Goal: Transaction & Acquisition: Purchase product/service

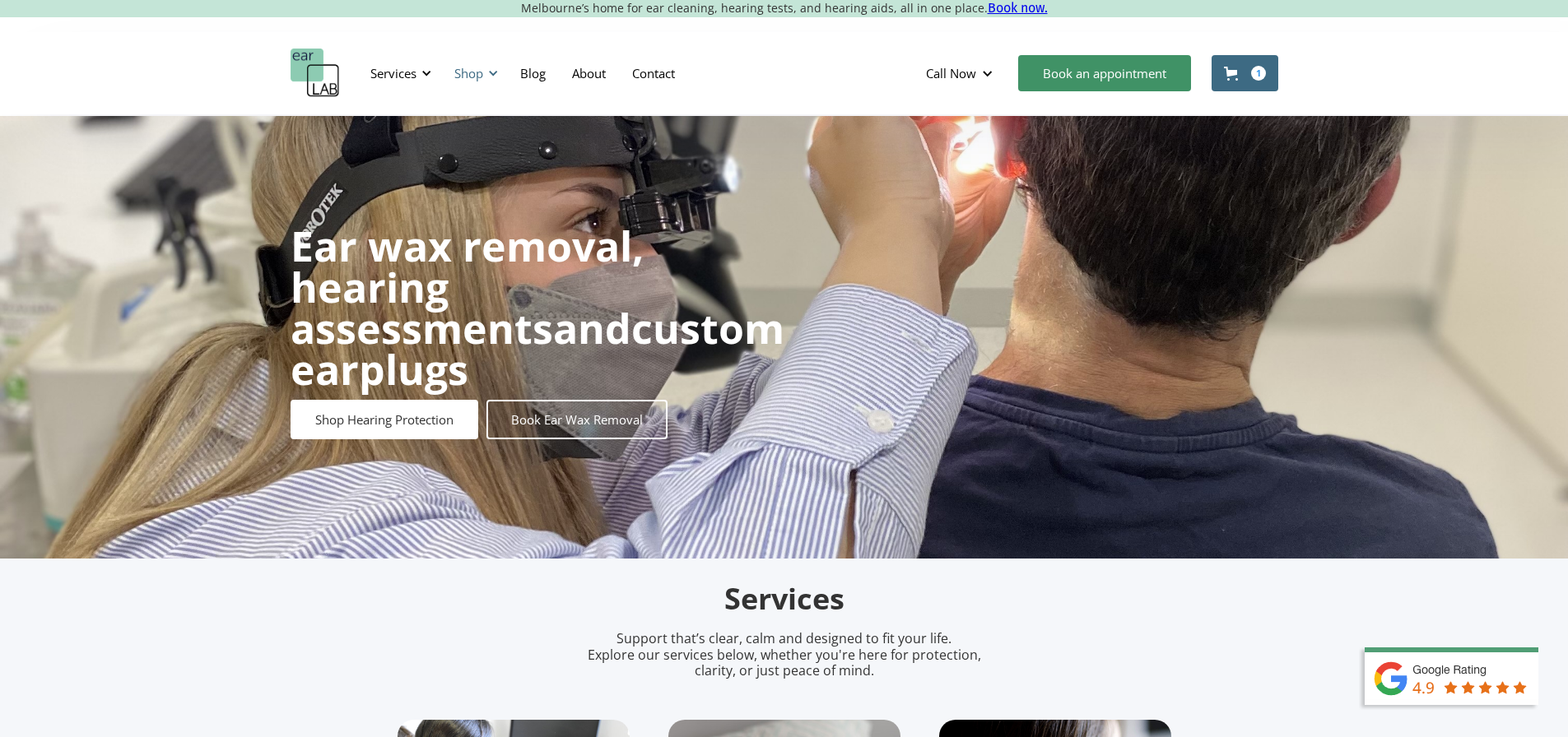
click at [477, 67] on div "Shop" at bounding box center [469, 73] width 29 height 16
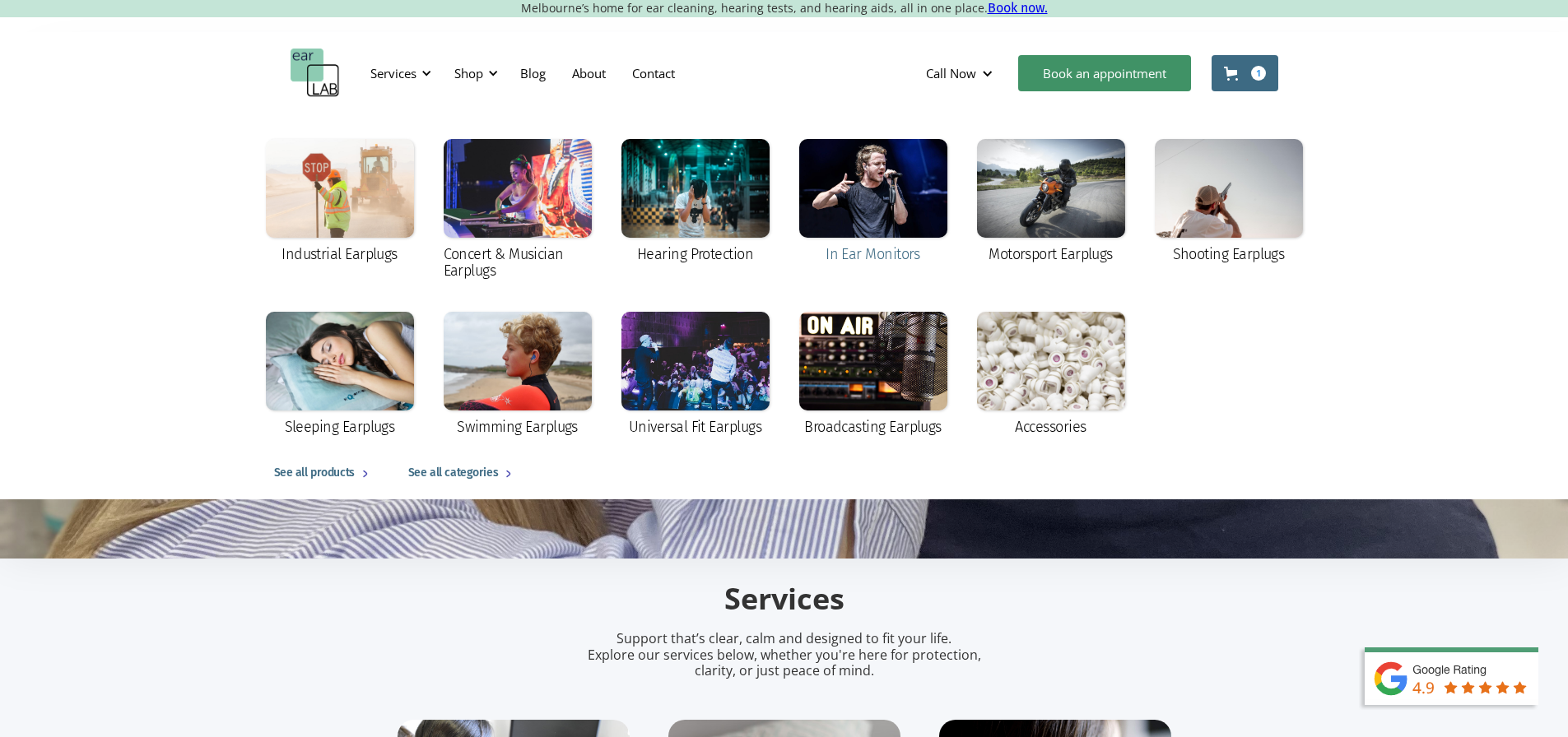
click at [864, 204] on div at bounding box center [873, 189] width 148 height 99
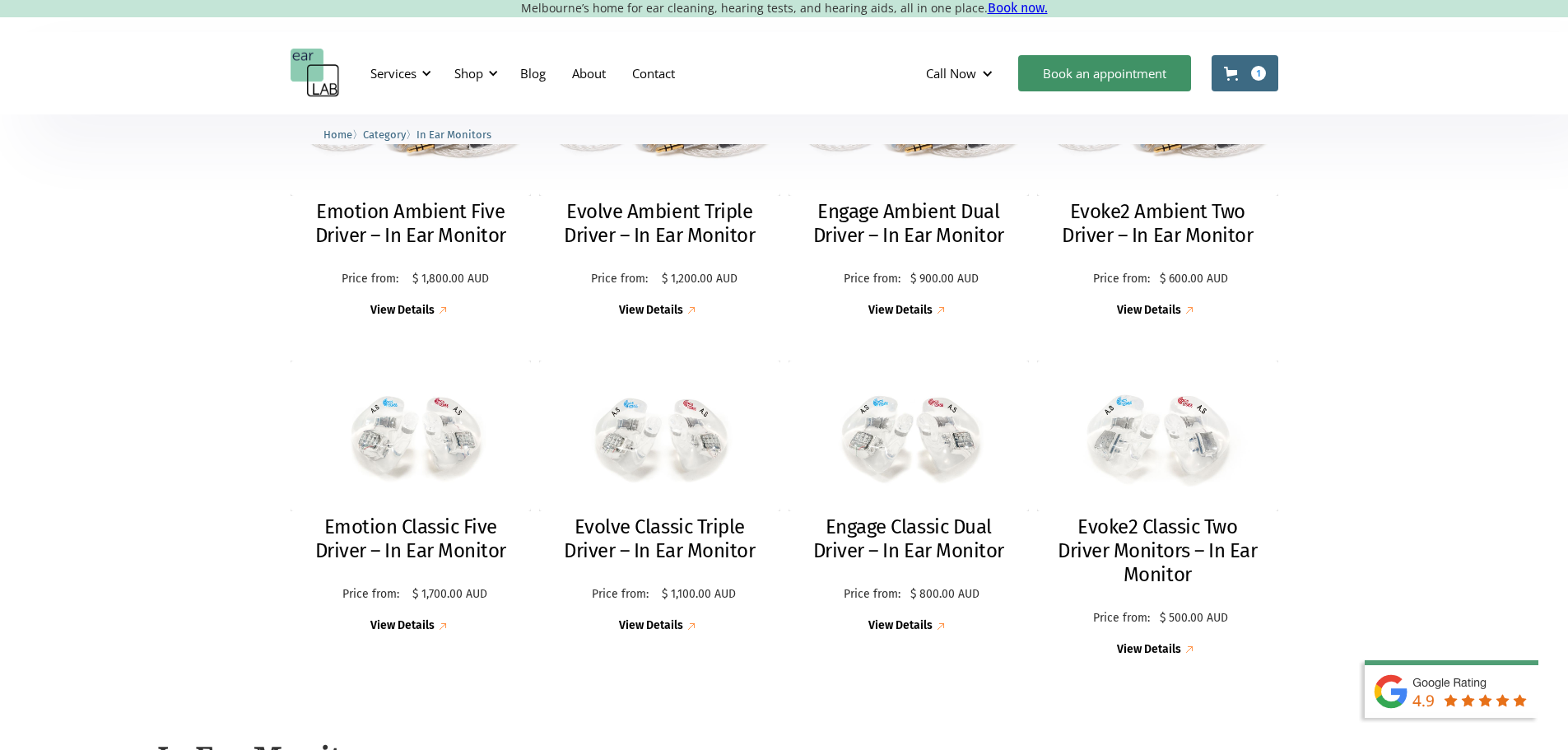
scroll to position [472, 0]
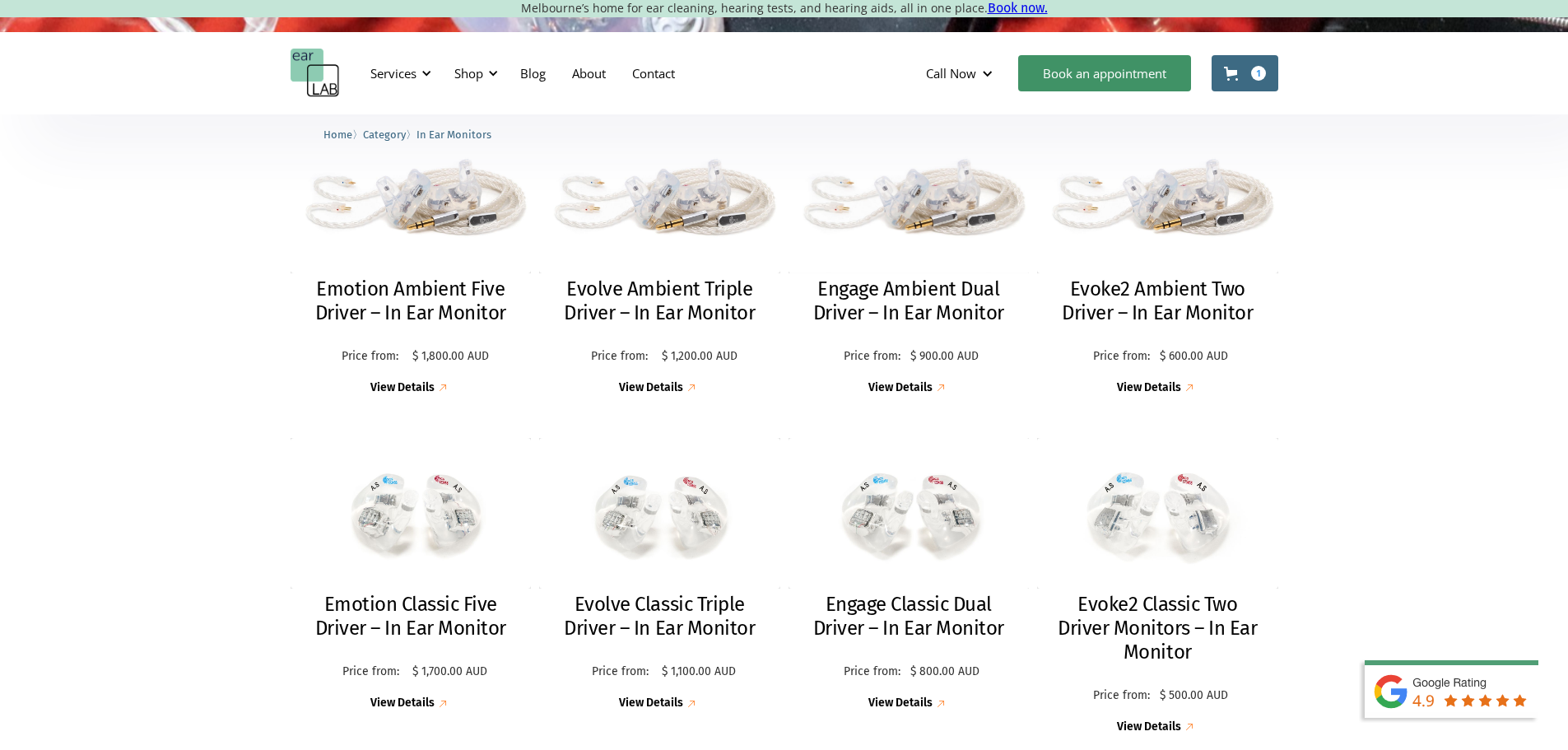
click at [864, 167] on img at bounding box center [908, 193] width 241 height 161
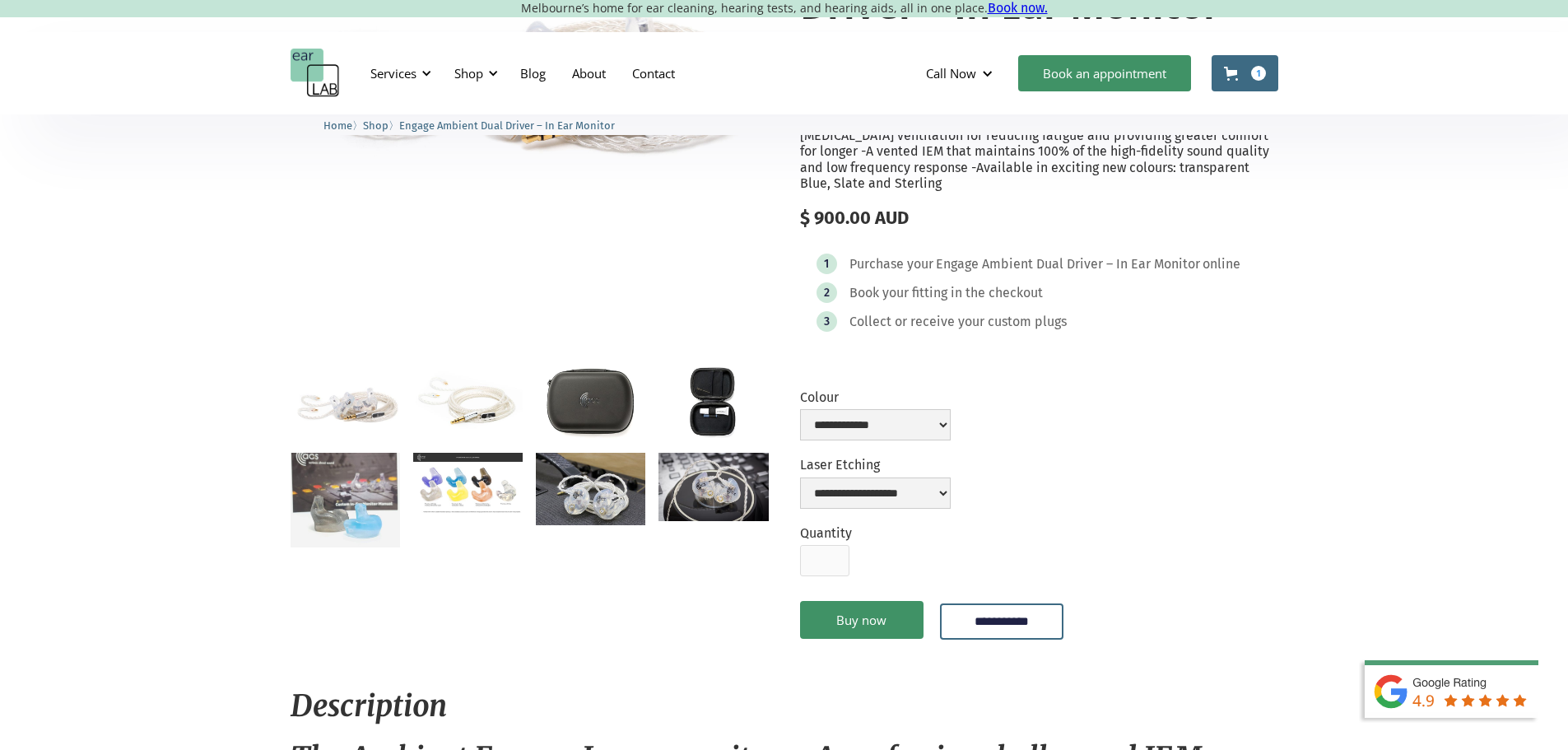
click at [605, 517] on img "open lightbox" at bounding box center [591, 489] width 110 height 73
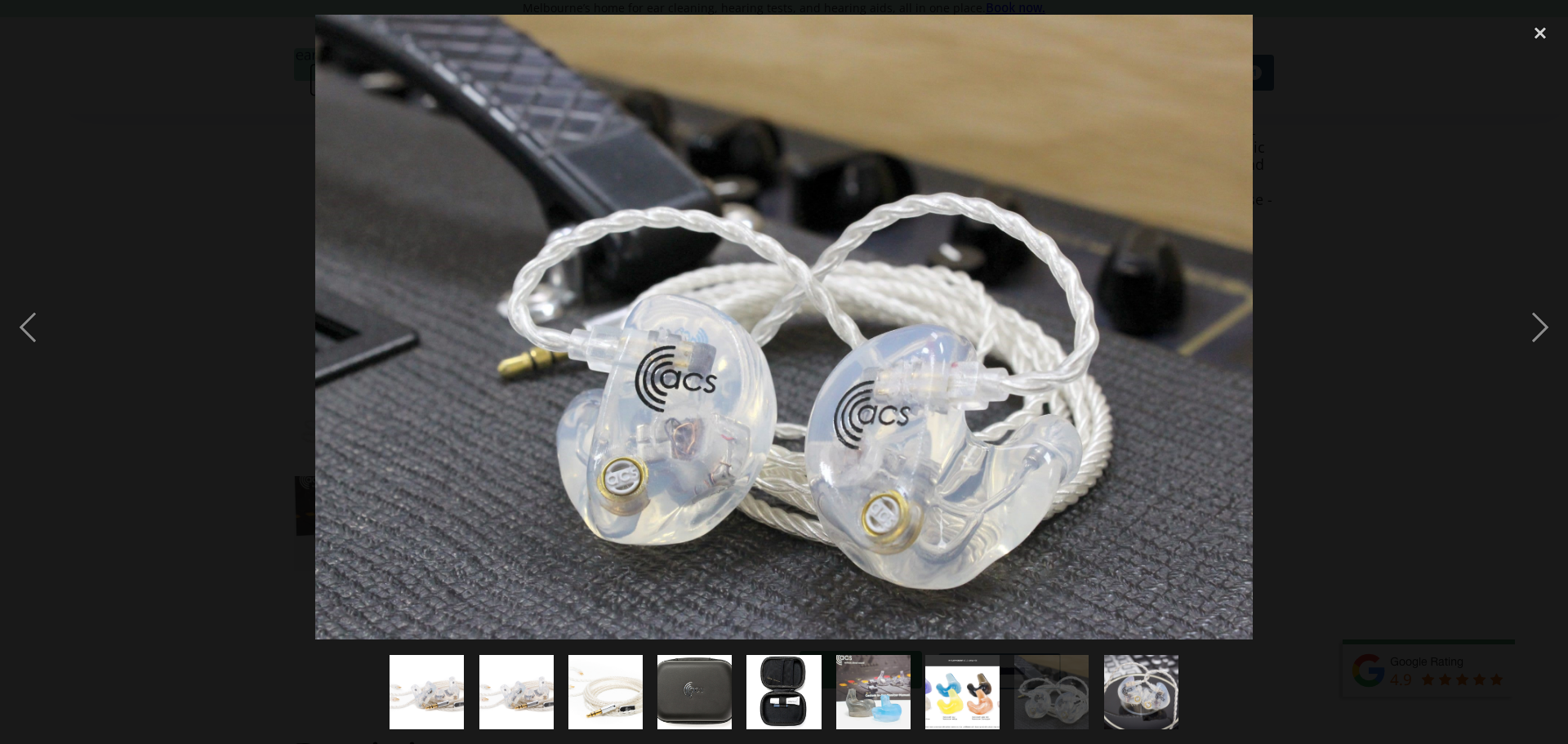
click at [1331, 413] on div at bounding box center [784, 327] width 1568 height 625
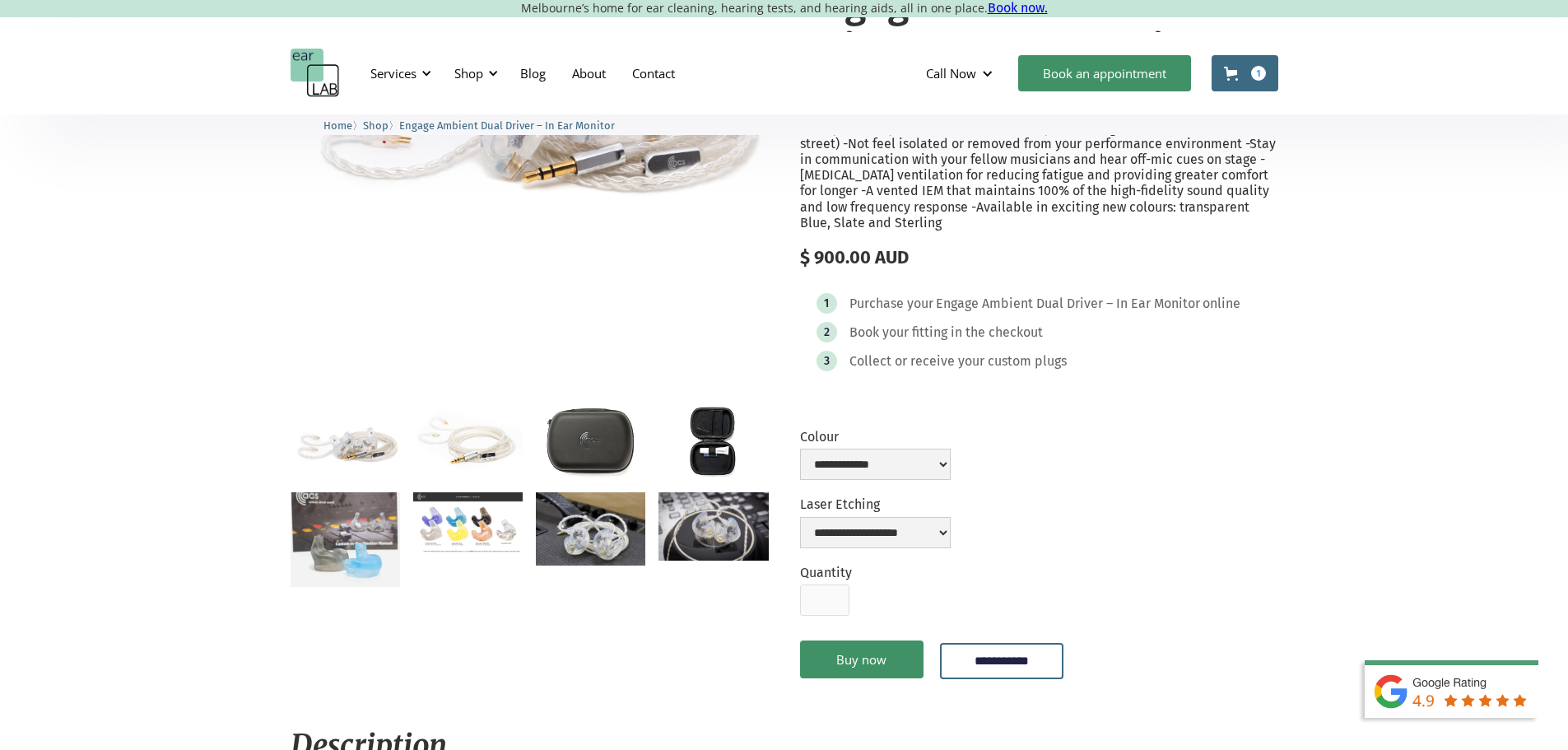
scroll to position [274, 0]
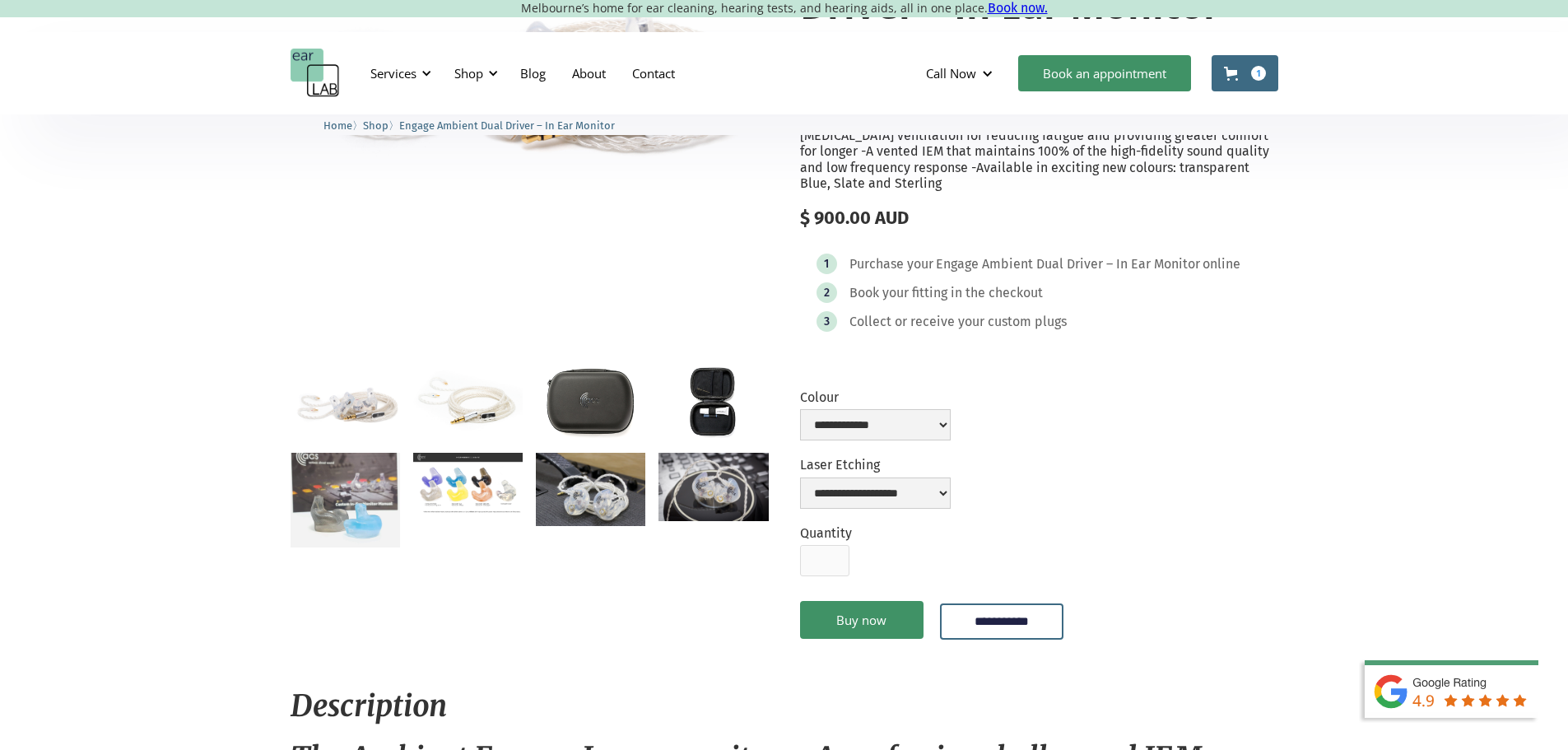
click at [485, 508] on img "open lightbox" at bounding box center [468, 483] width 110 height 61
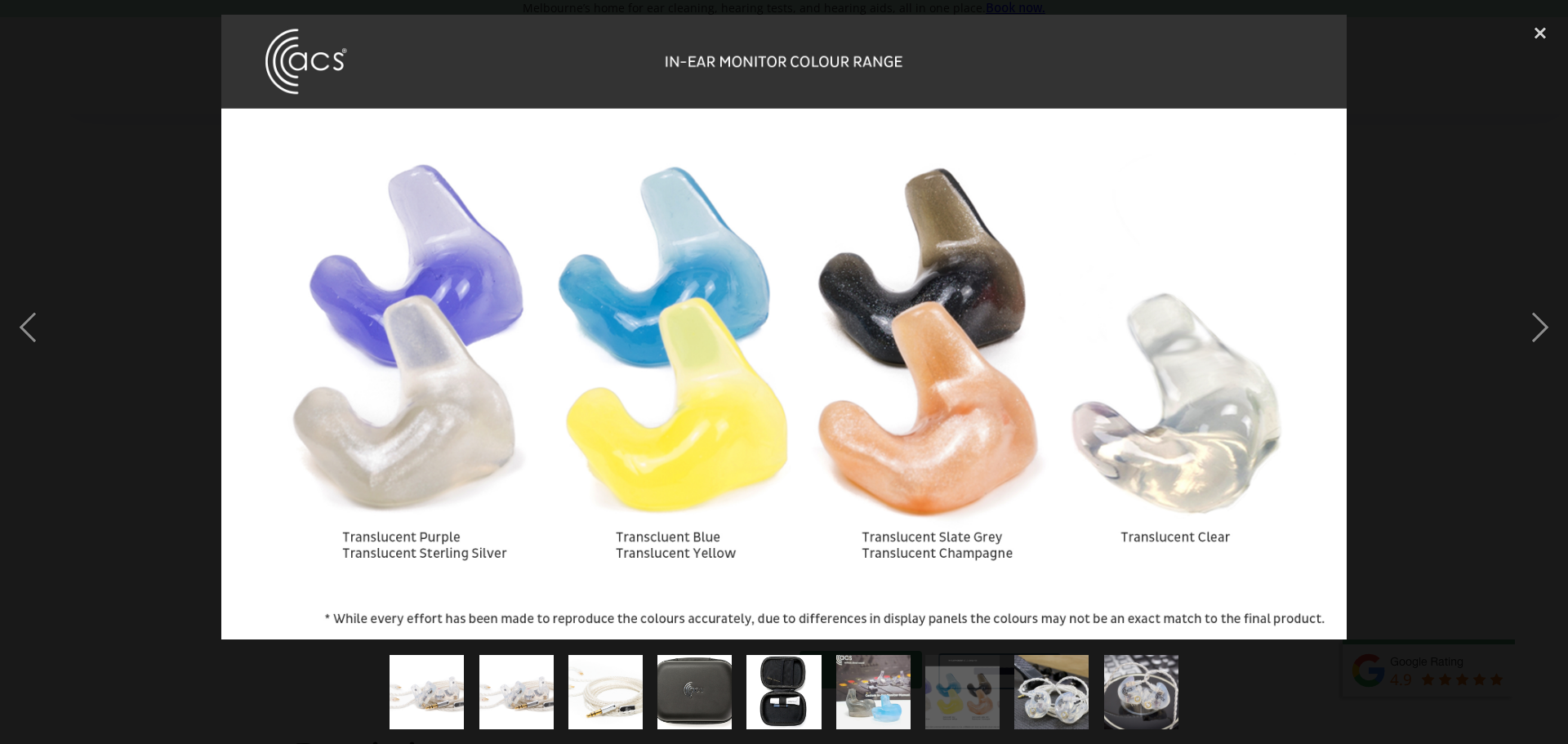
click at [1415, 361] on div at bounding box center [784, 327] width 1568 height 625
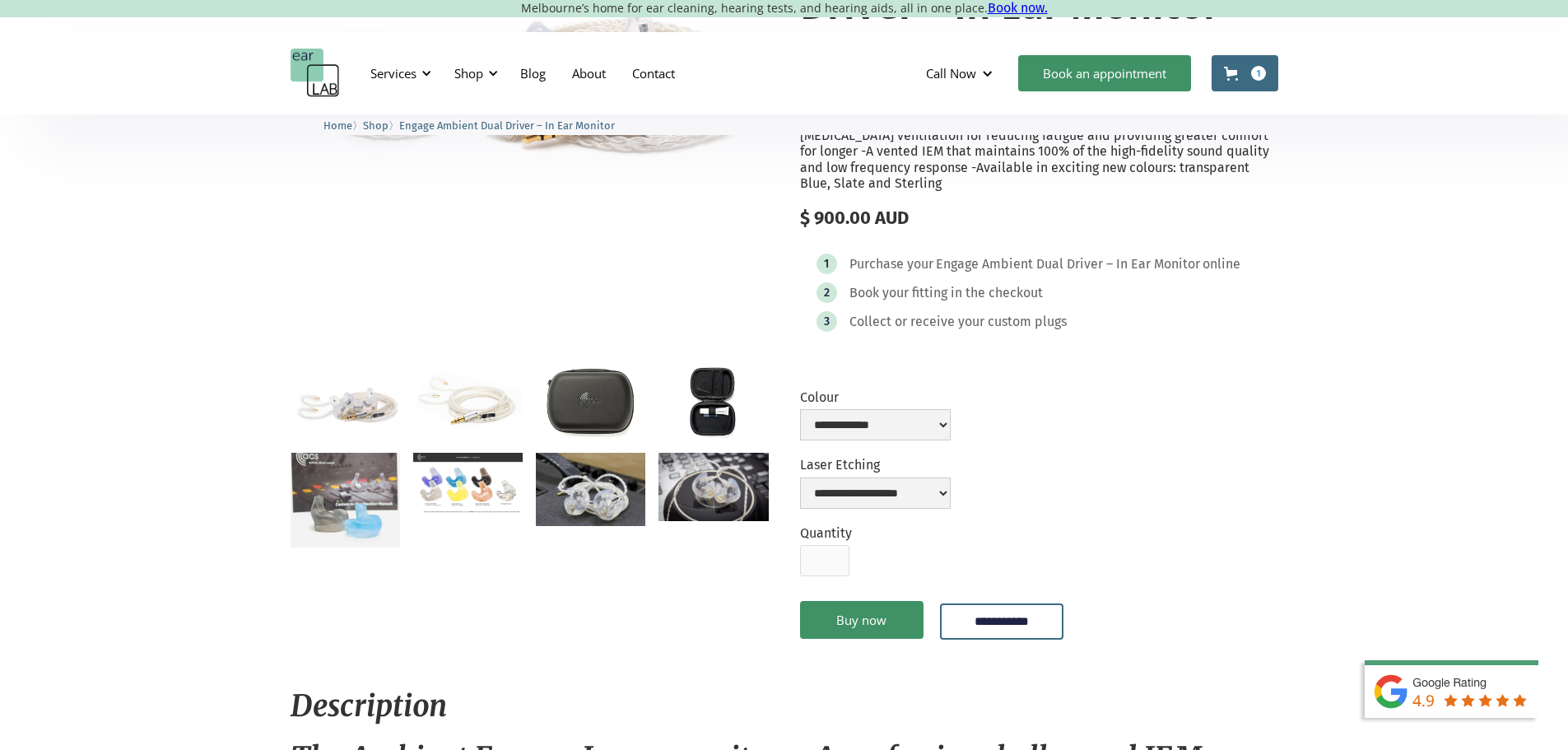
click at [362, 528] on img "open lightbox" at bounding box center [345, 501] width 110 height 96
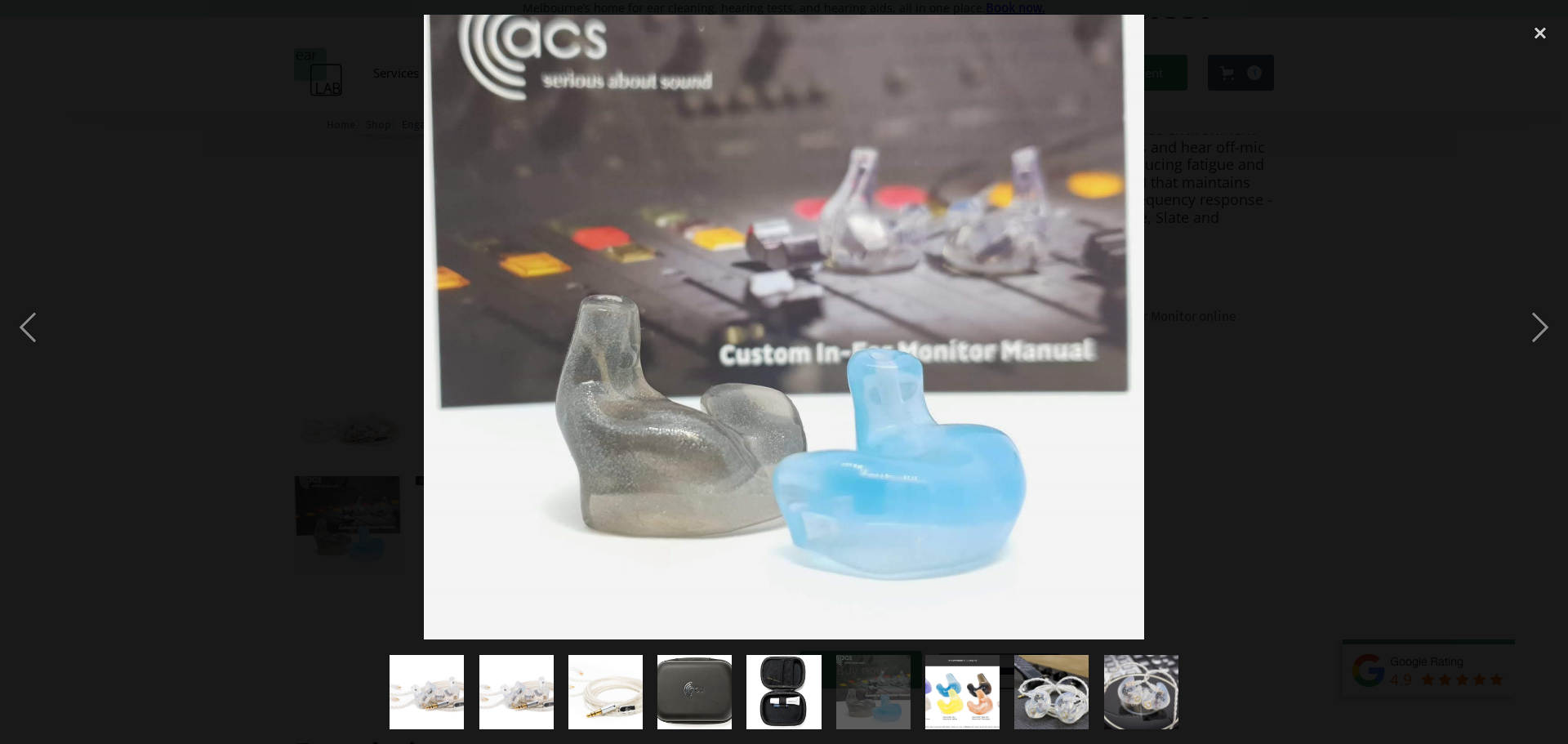
click at [147, 492] on div at bounding box center [784, 327] width 1568 height 625
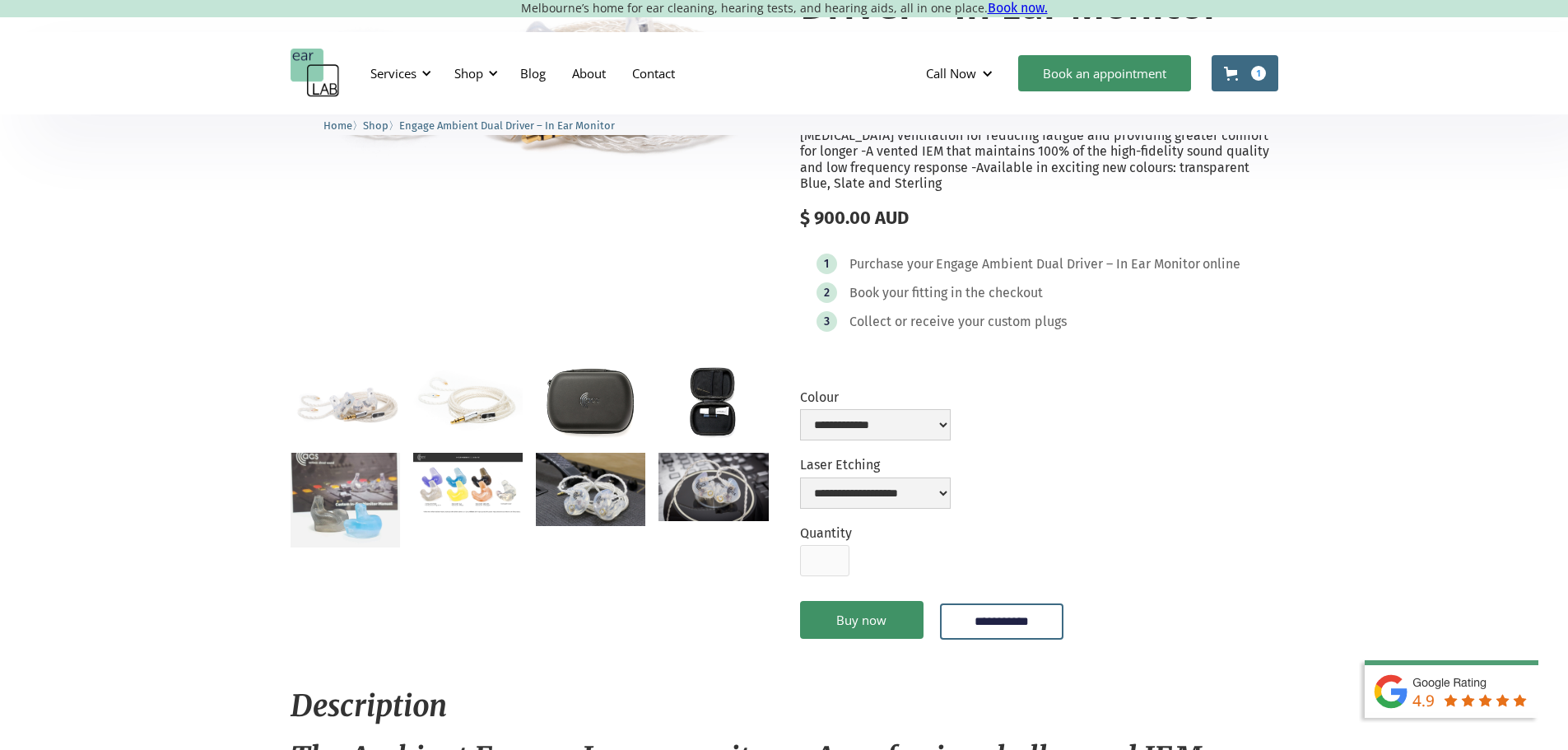
click at [456, 506] on img "open lightbox" at bounding box center [468, 483] width 110 height 61
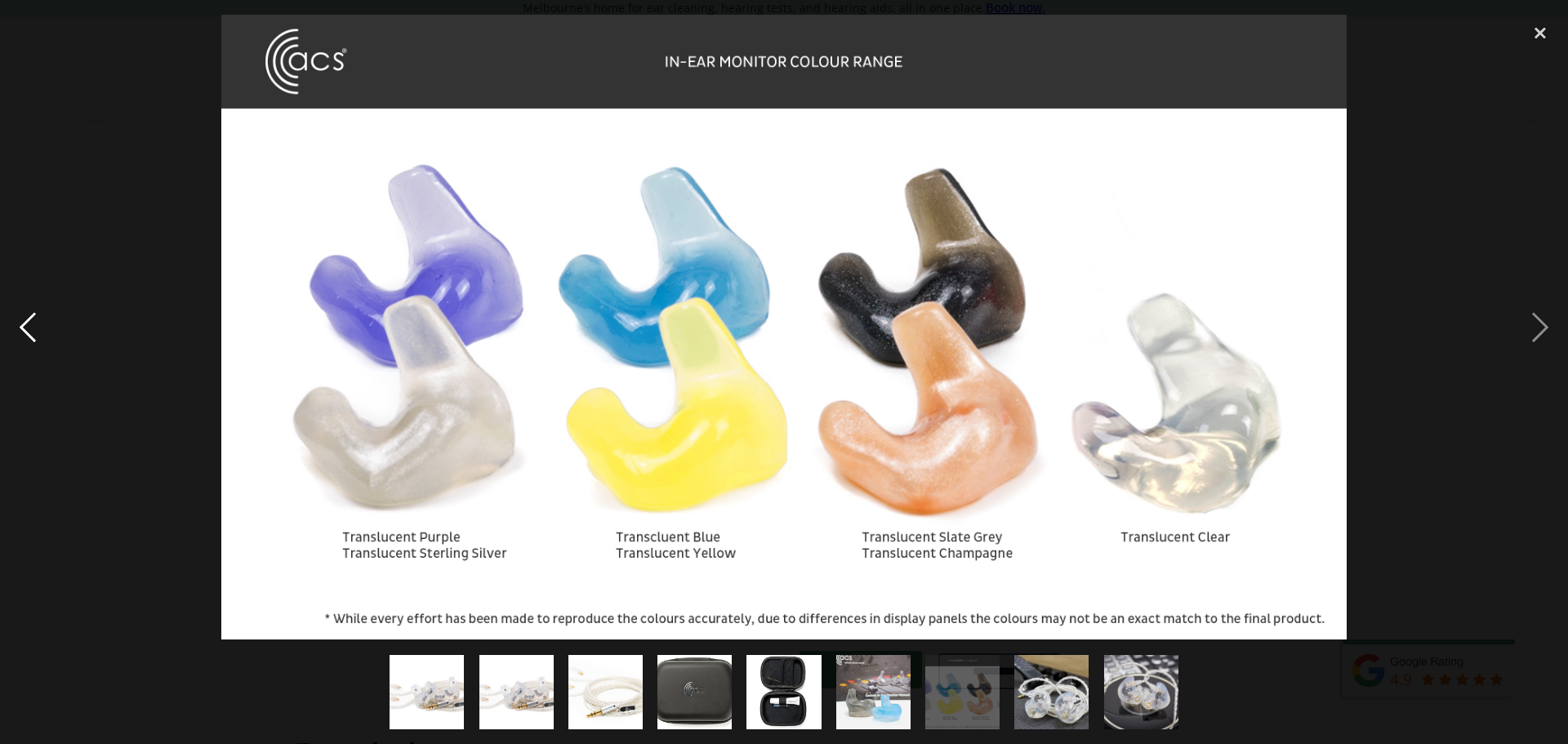
click at [20, 135] on div "previous image" at bounding box center [28, 327] width 56 height 625
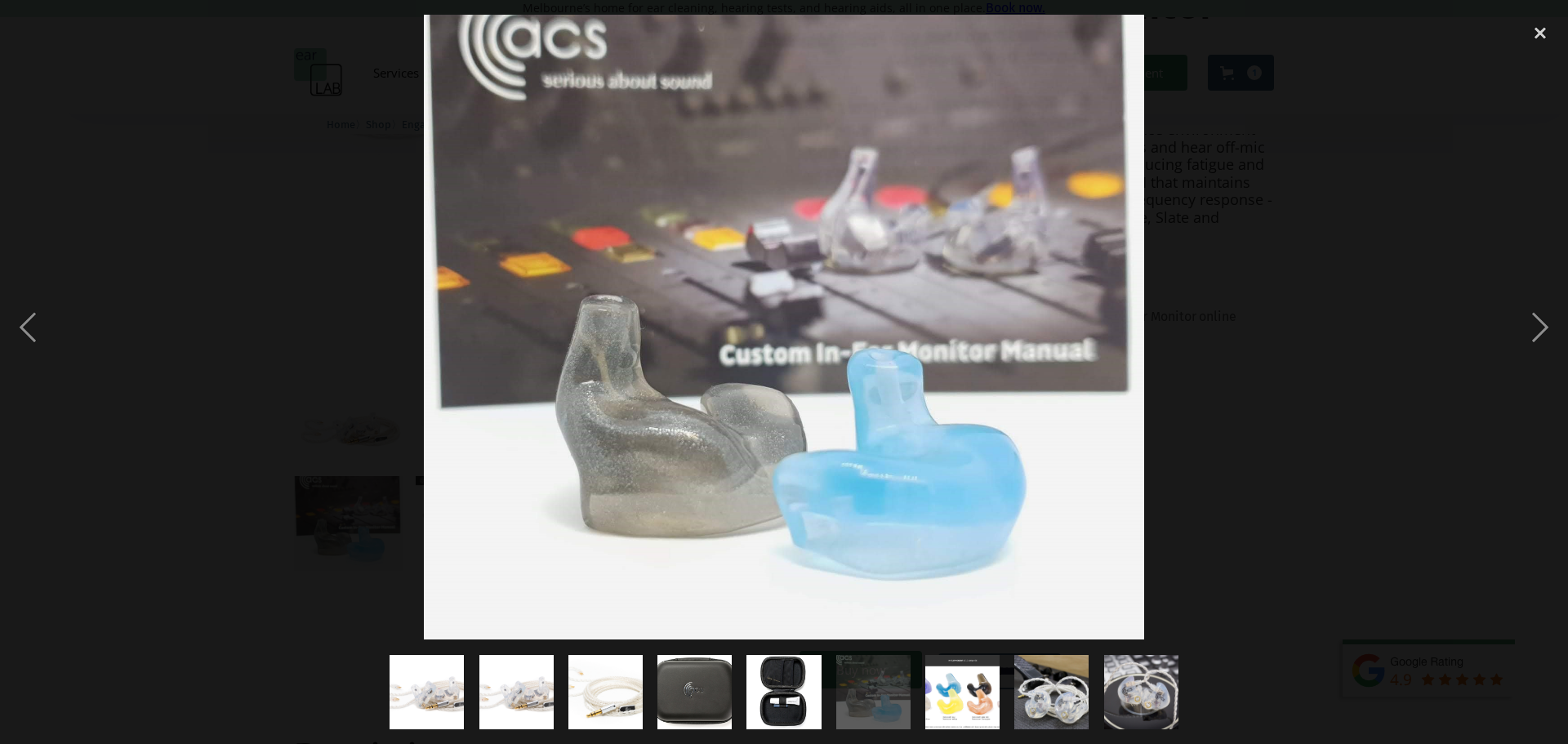
click at [328, 96] on div at bounding box center [784, 327] width 1568 height 625
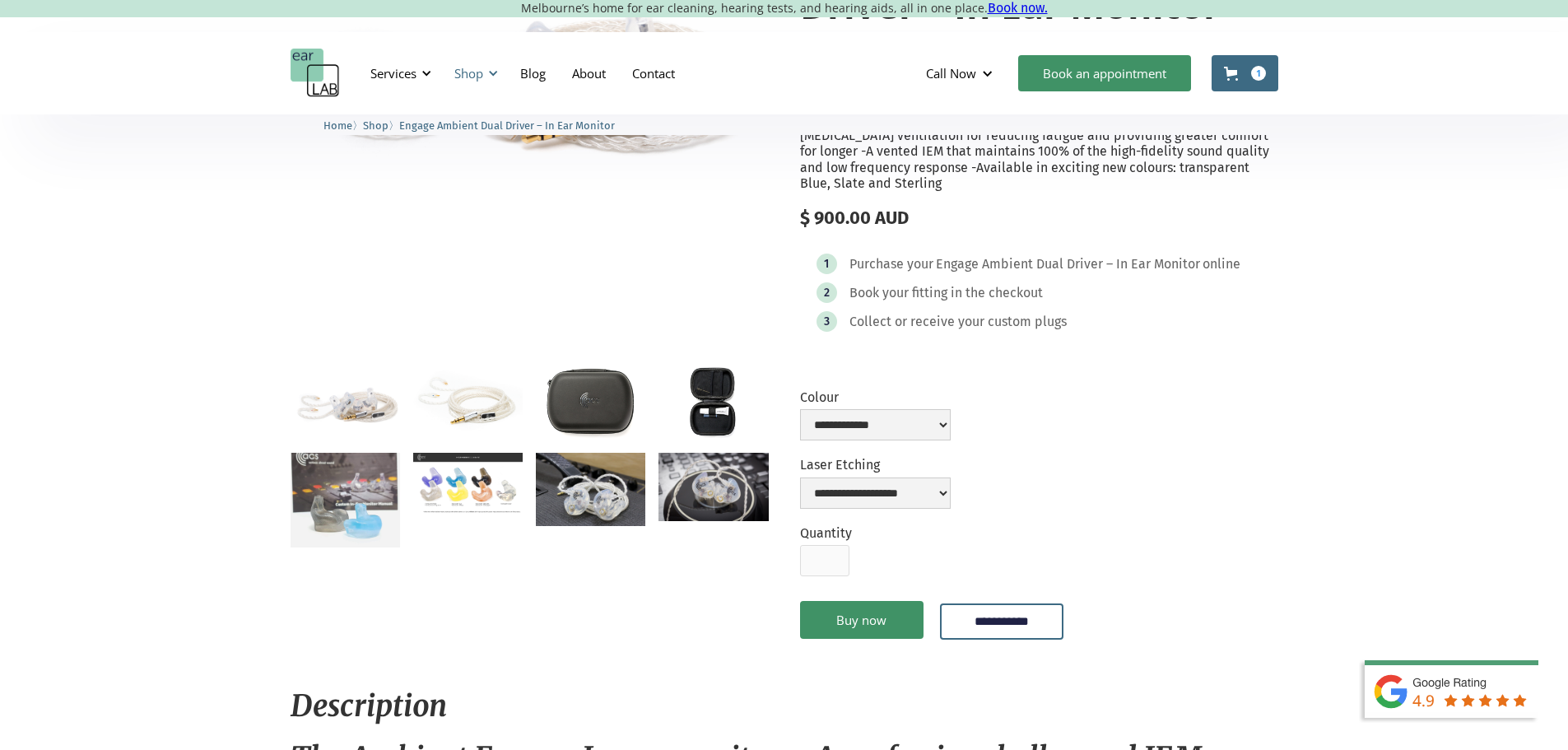
click at [483, 72] on div "Shop" at bounding box center [469, 73] width 29 height 17
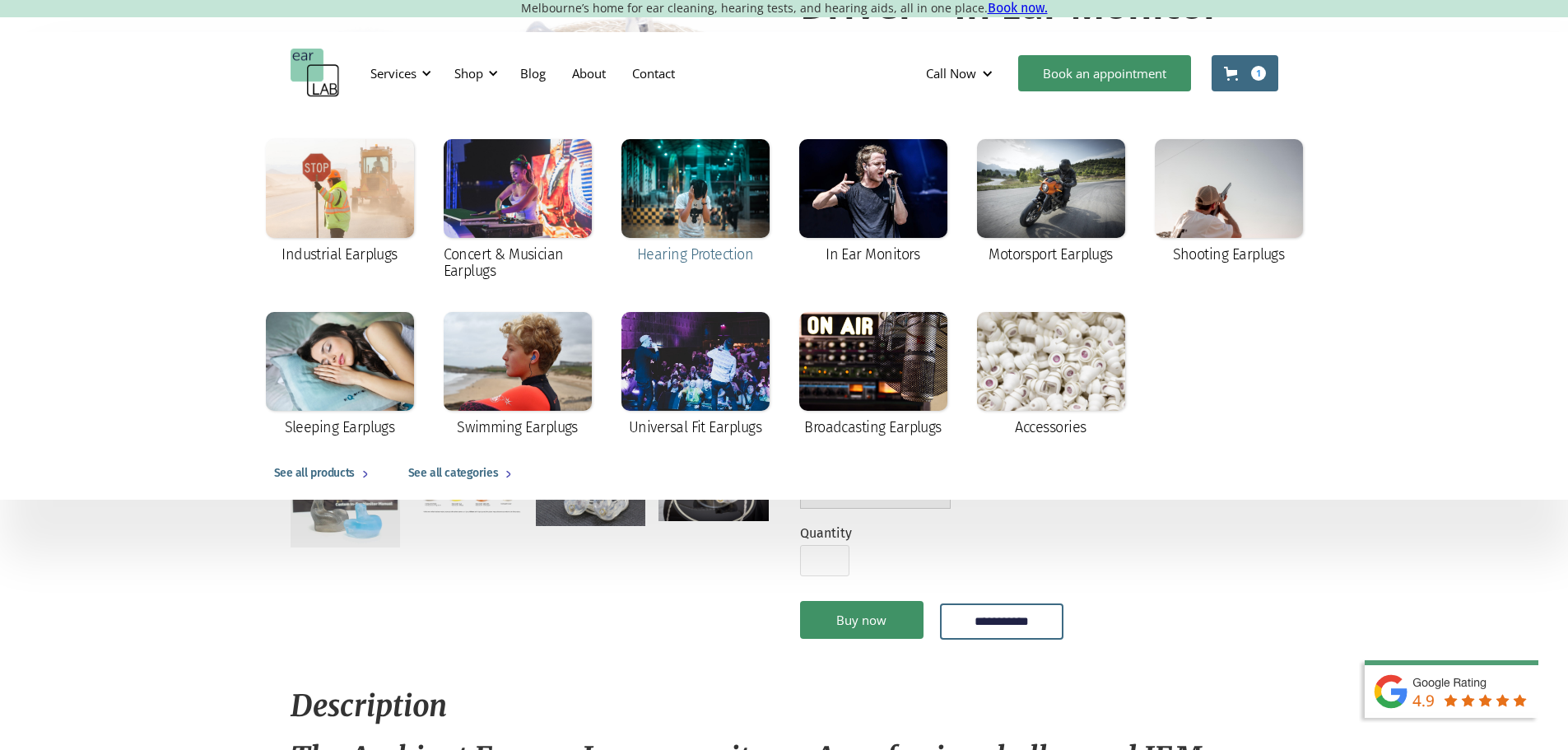
click at [700, 186] on div at bounding box center [695, 189] width 148 height 99
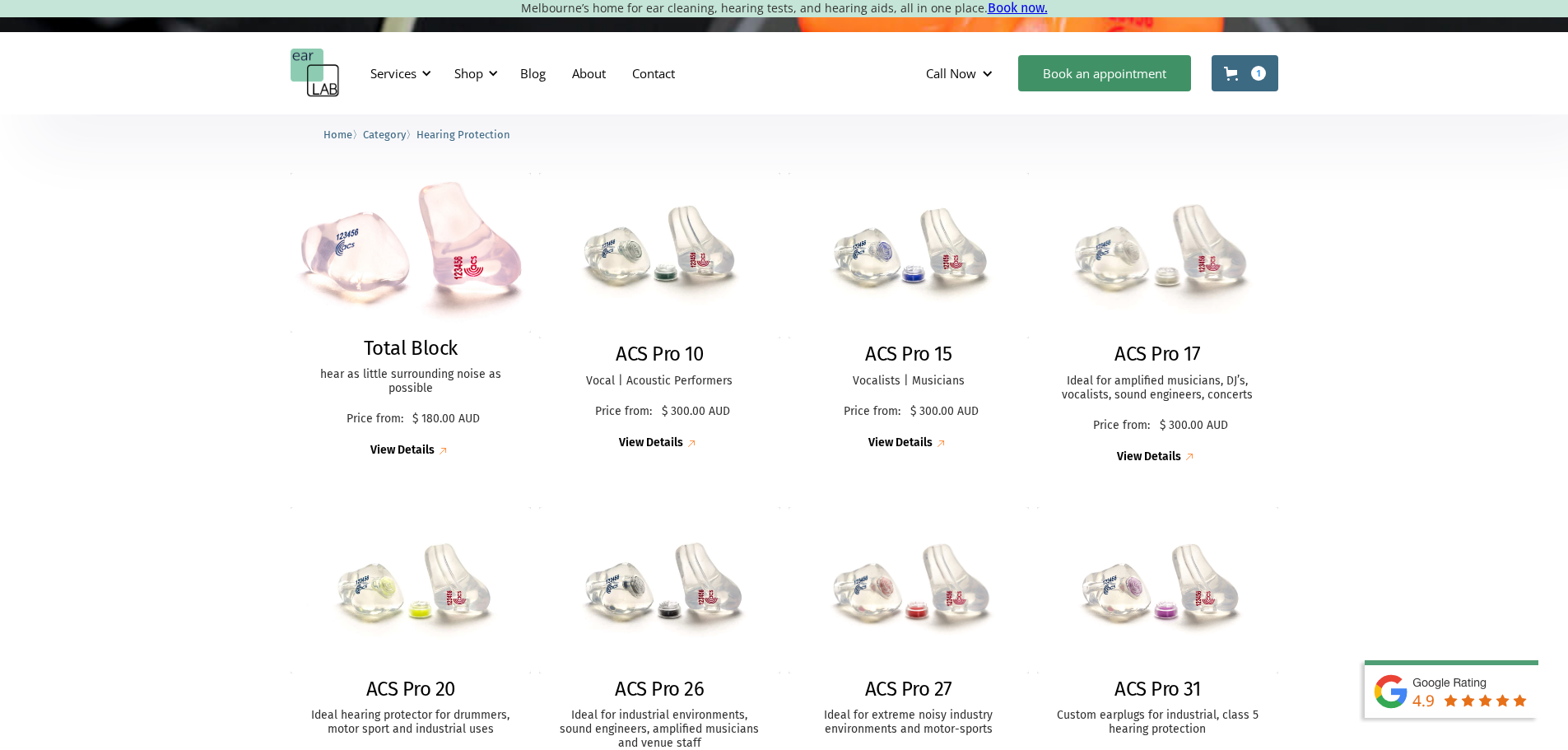
click at [1165, 277] on img at bounding box center [1156, 256] width 265 height 182
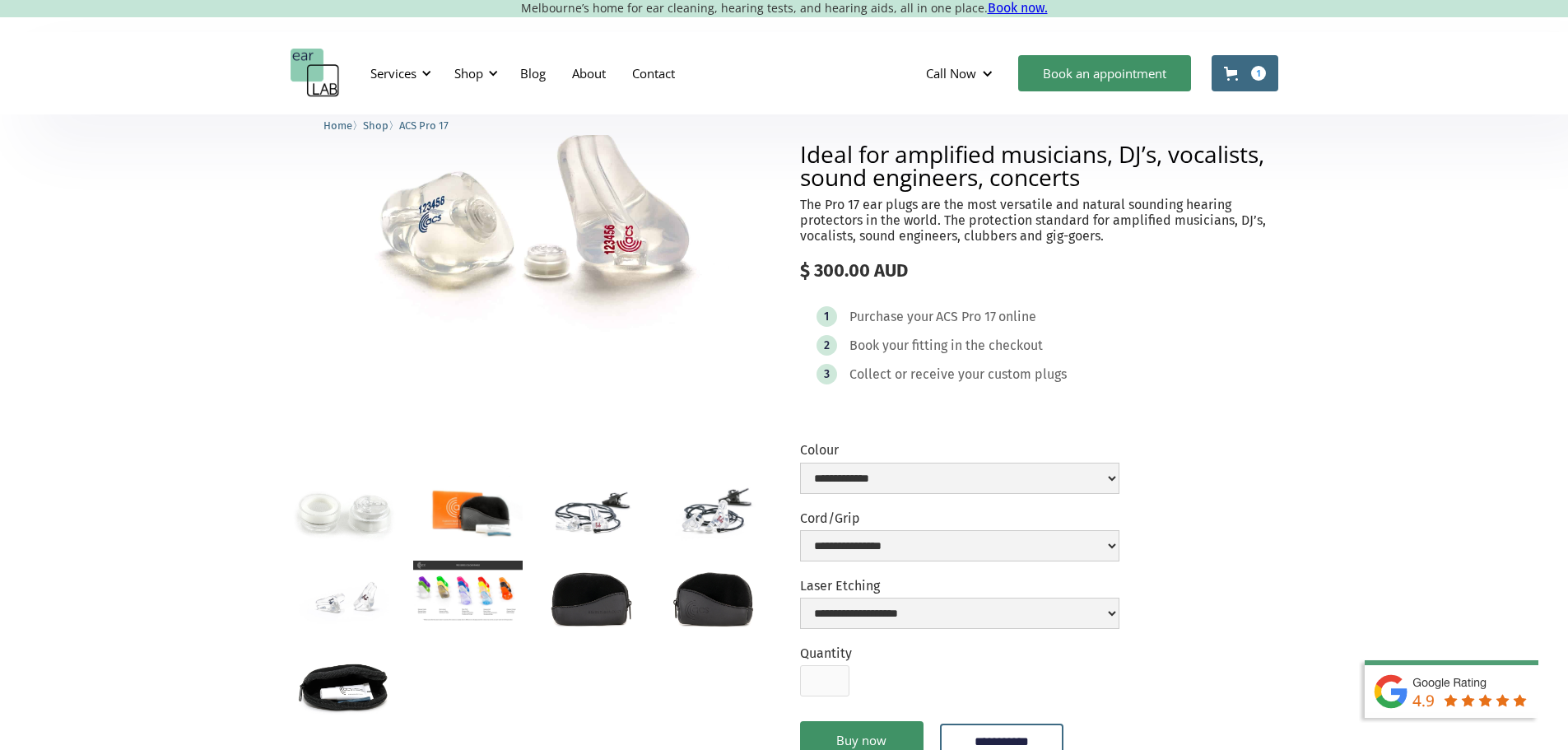
scroll to position [125, 0]
click at [846, 493] on select "**********" at bounding box center [959, 478] width 319 height 31
select select "**********"
click at [800, 485] on select "**********" at bounding box center [959, 478] width 319 height 31
